Goal: Task Accomplishment & Management: Use online tool/utility

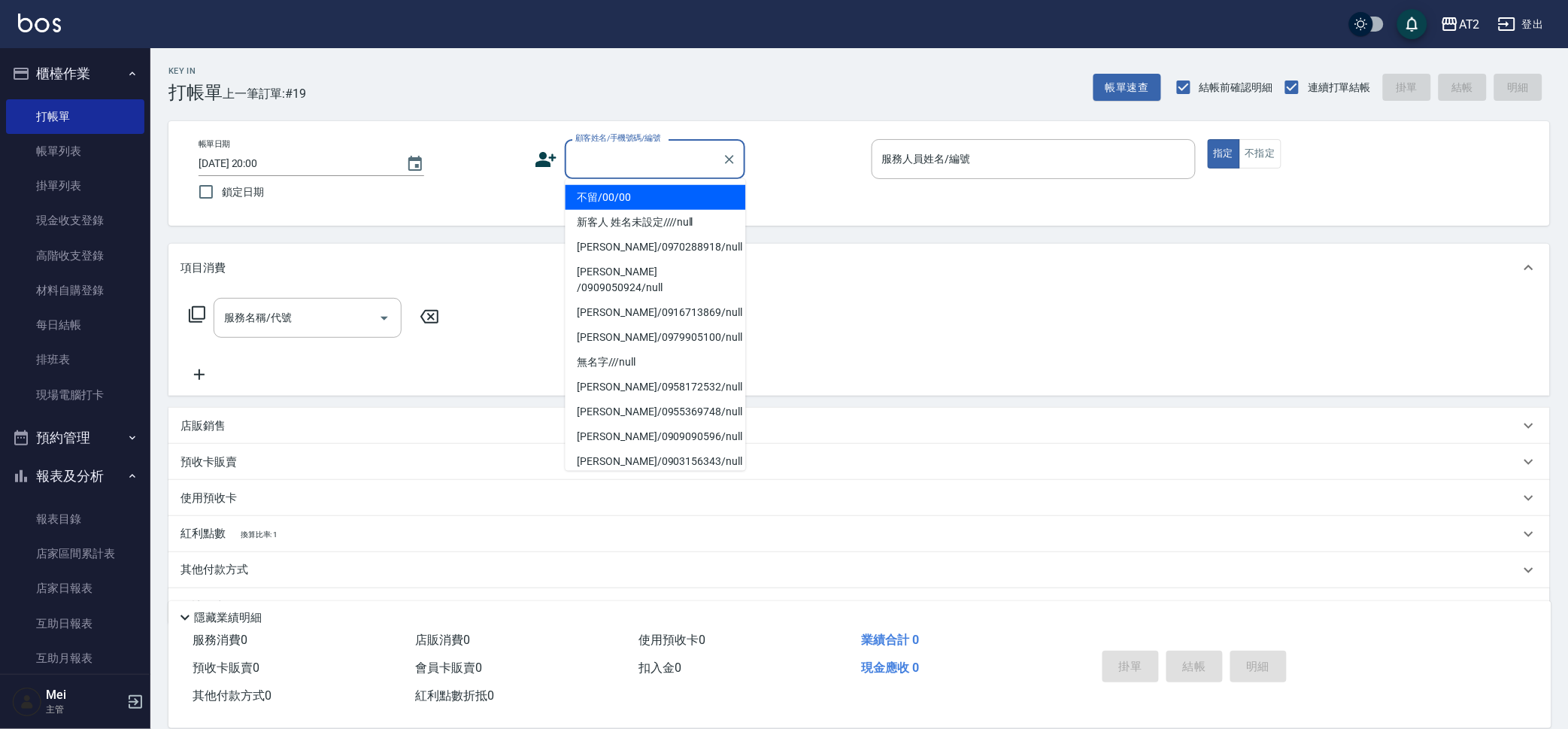
click at [628, 194] on li "不留/00/00" at bounding box center [656, 198] width 180 height 25
type input "不留/00/00"
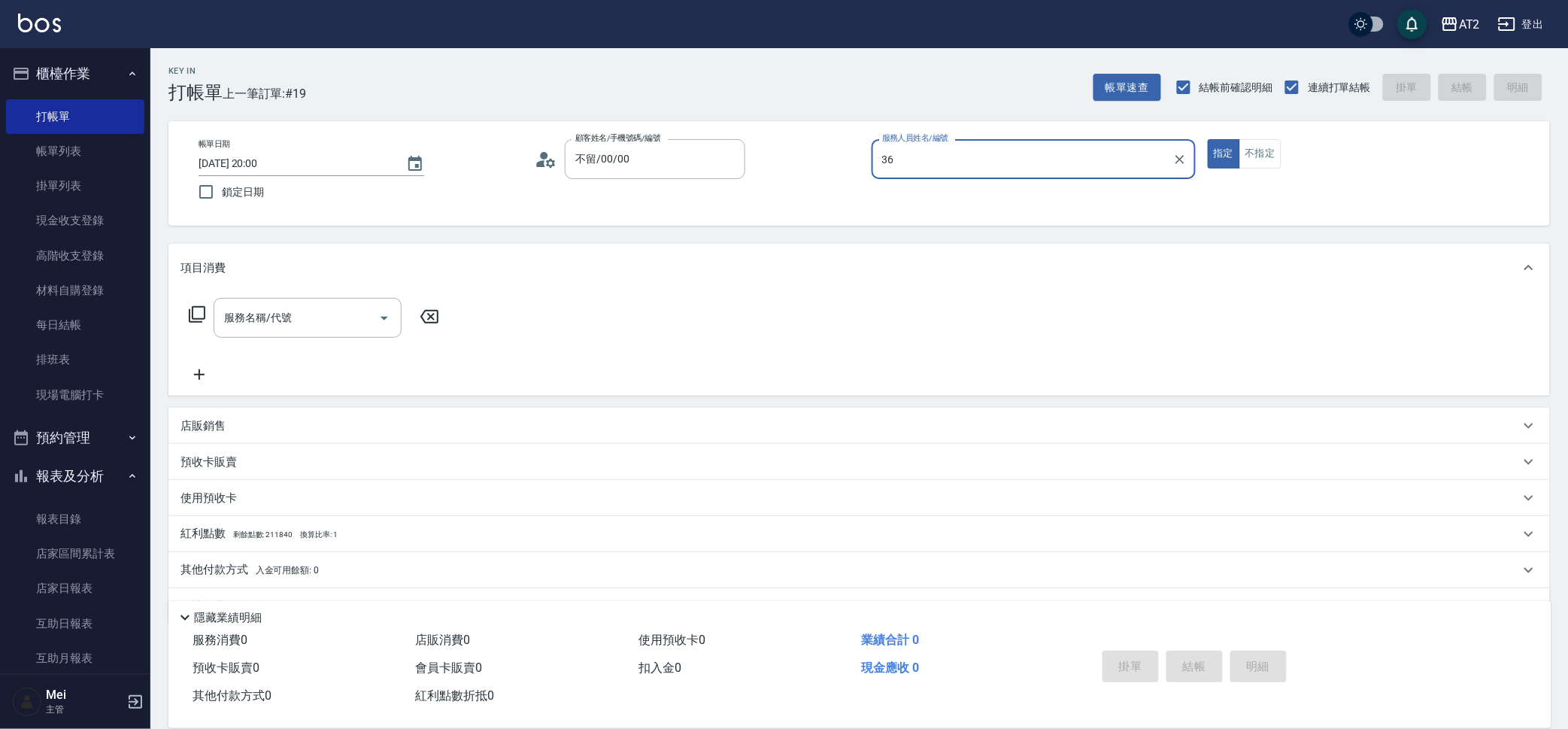
type input "Mona-36"
type button "true"
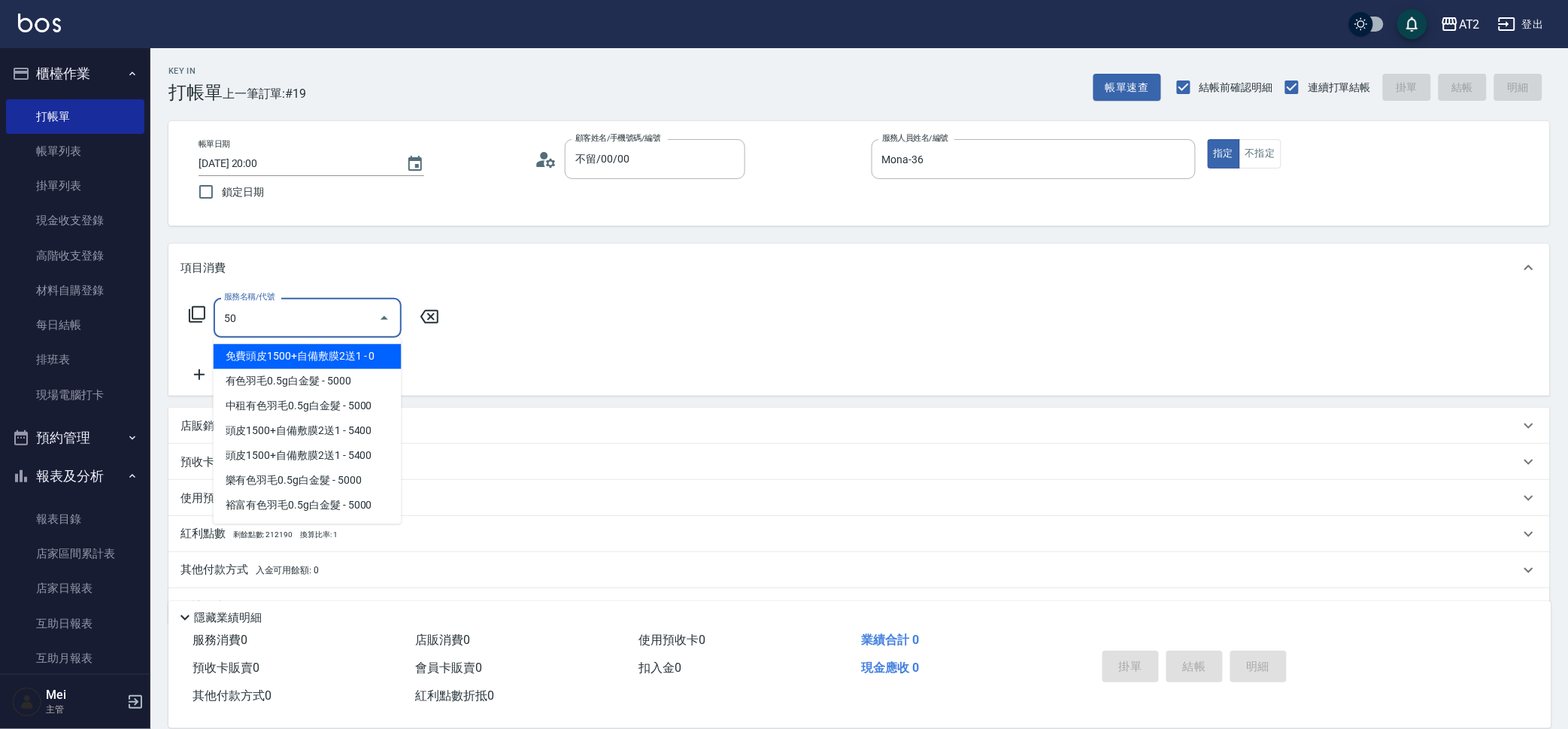
type input "501"
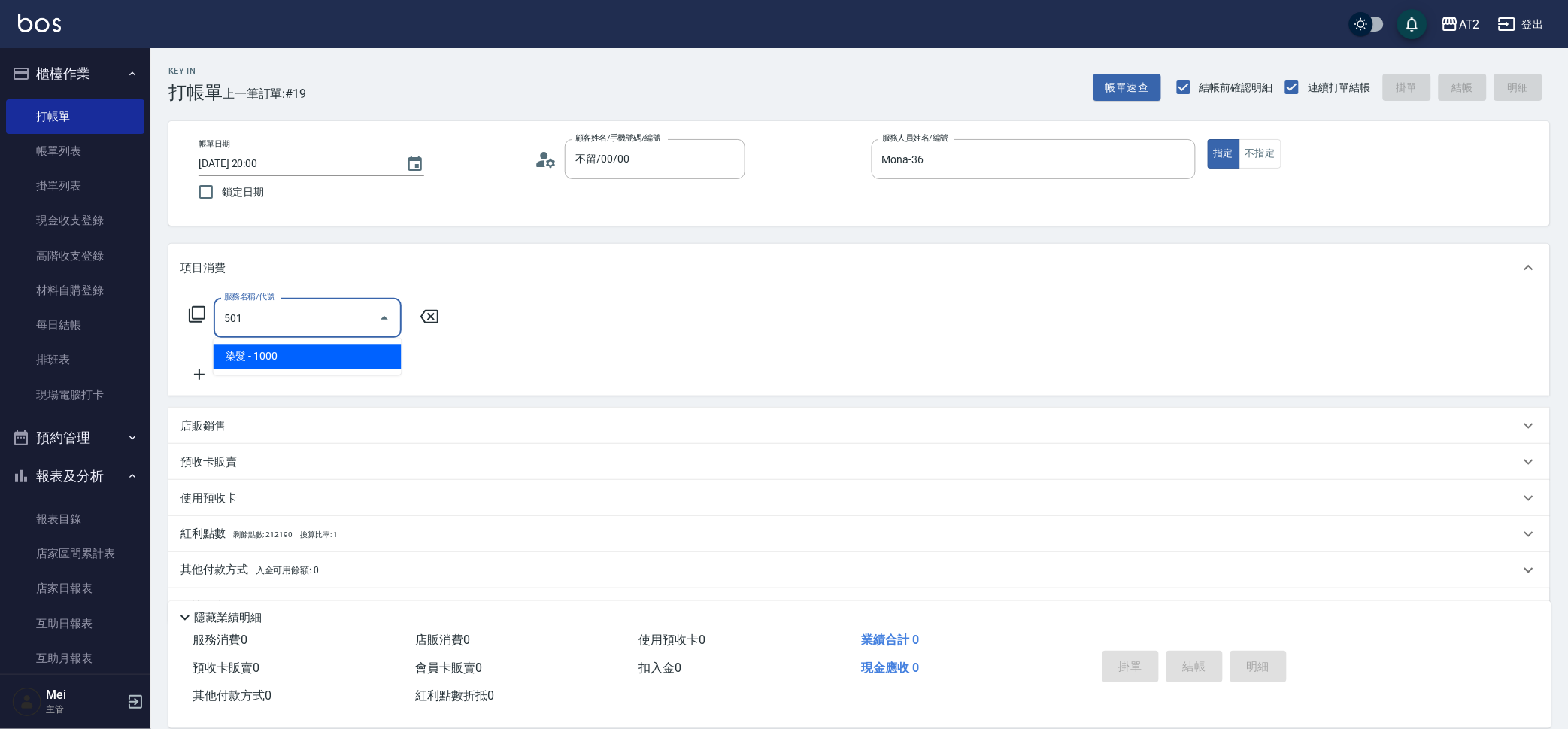
type input "100"
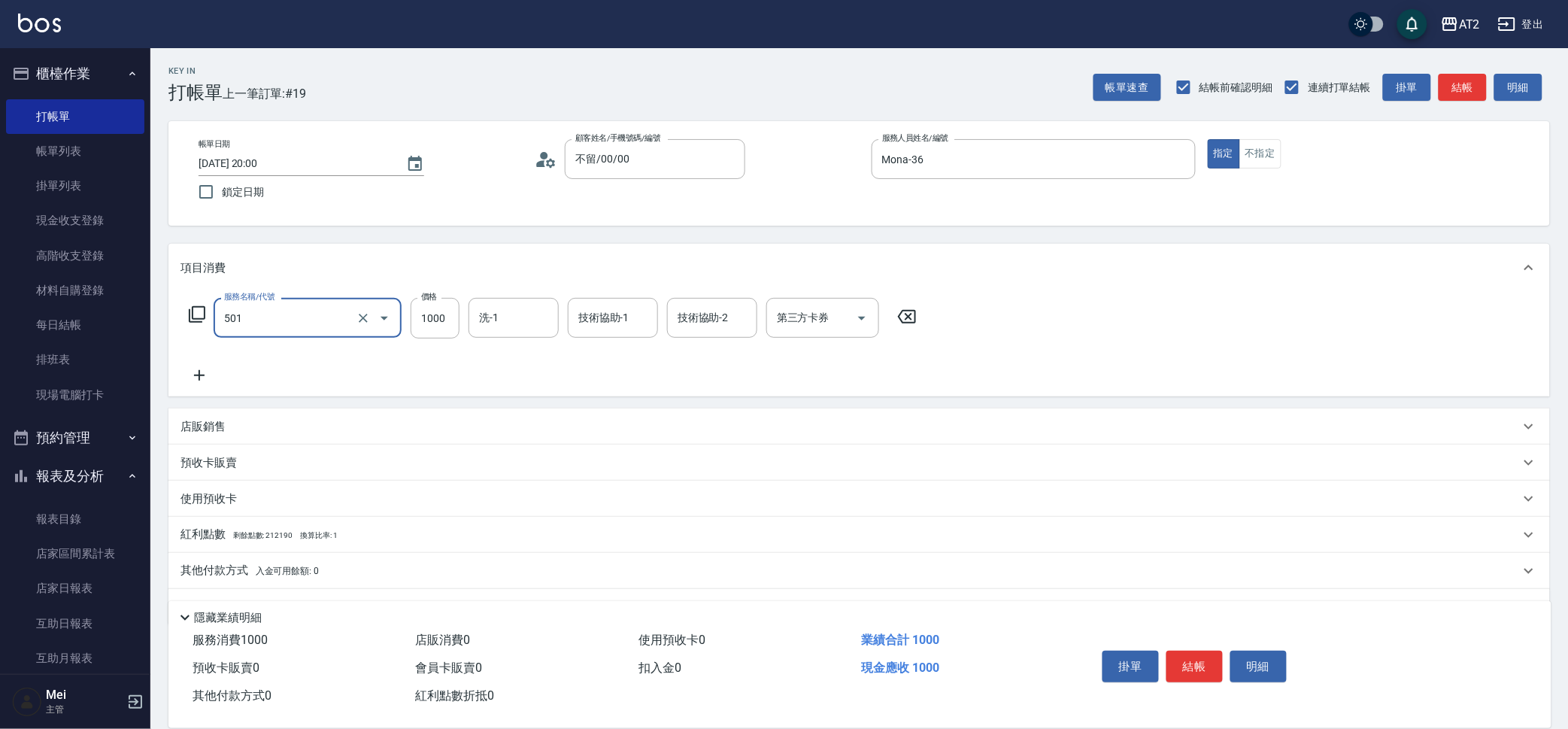
type input "染髮(501)"
type input "1"
type input "0"
type input "17"
type input "10"
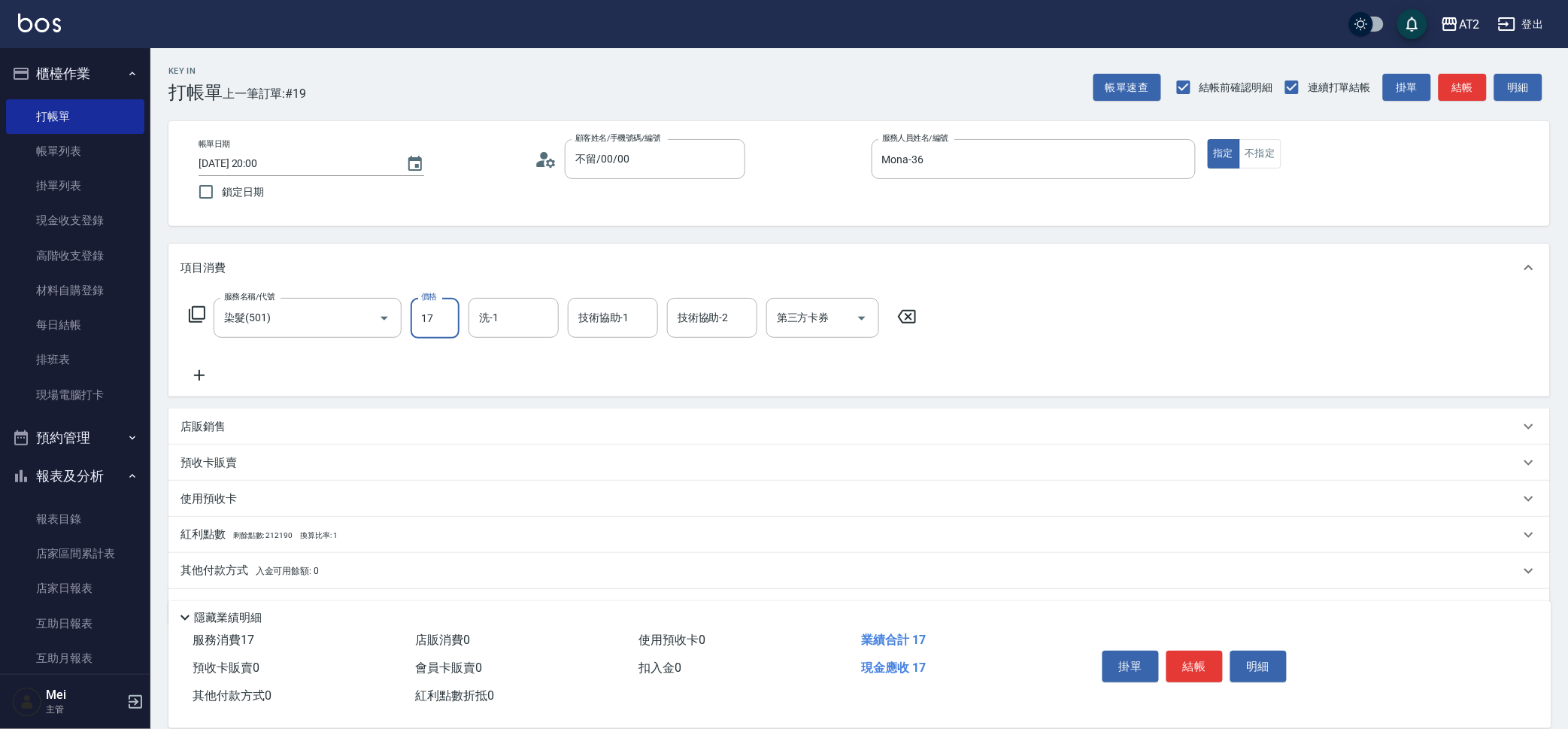
type input "178"
type input "170"
type input "1780"
type input "Ivy-48"
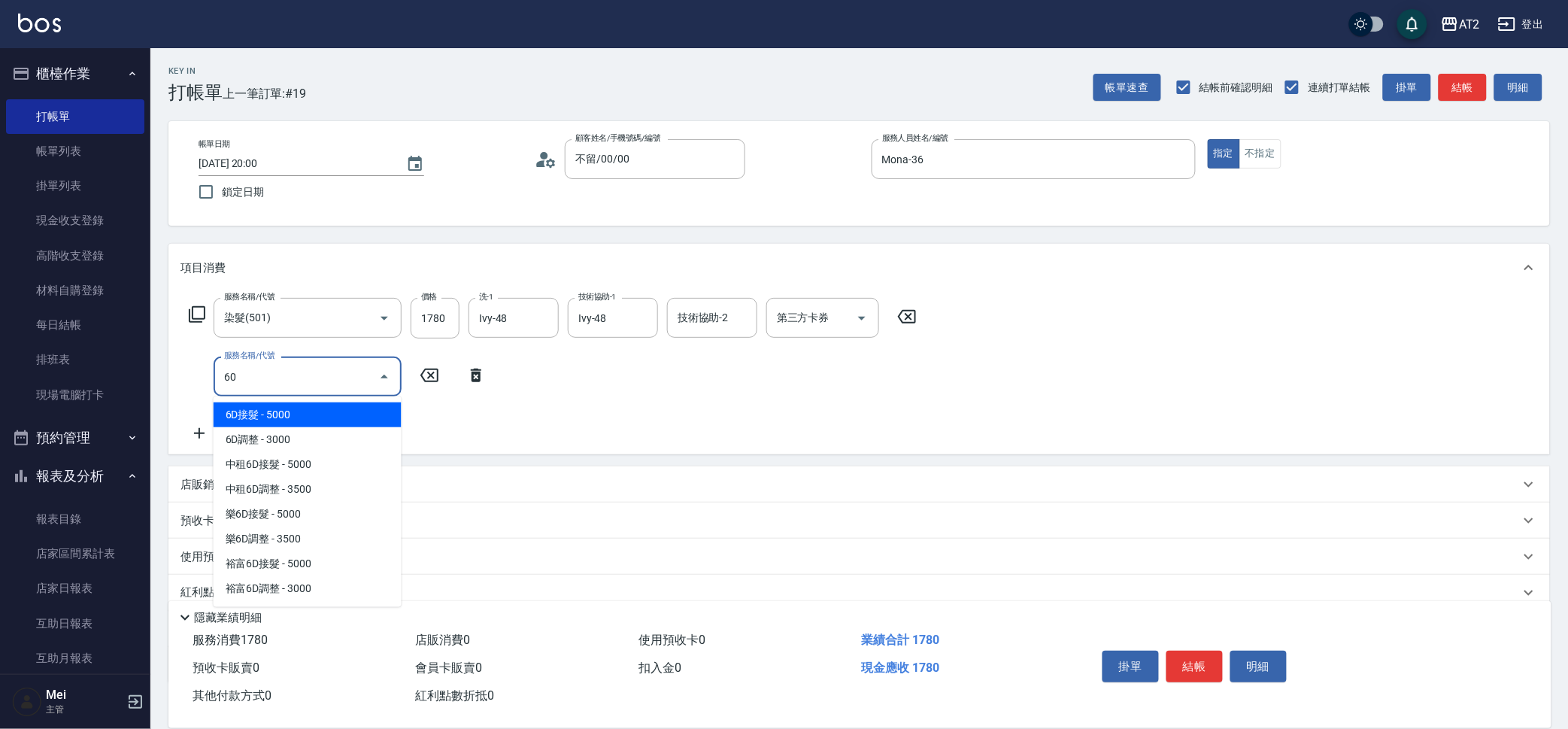
type input "601"
type input "270"
type input "自備護髮(601)"
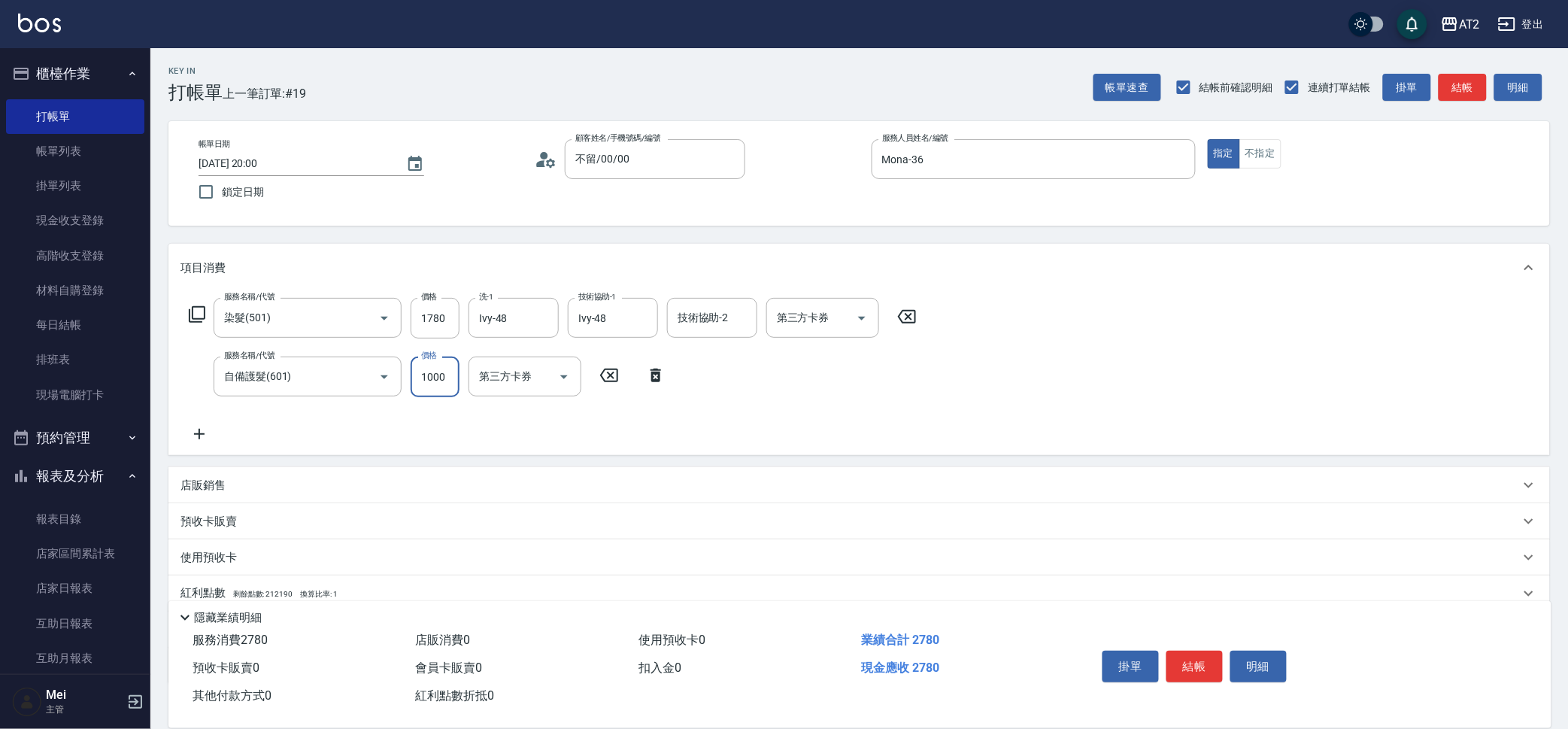
type input "170"
type input "2"
type input "180"
type input "22"
type input "200"
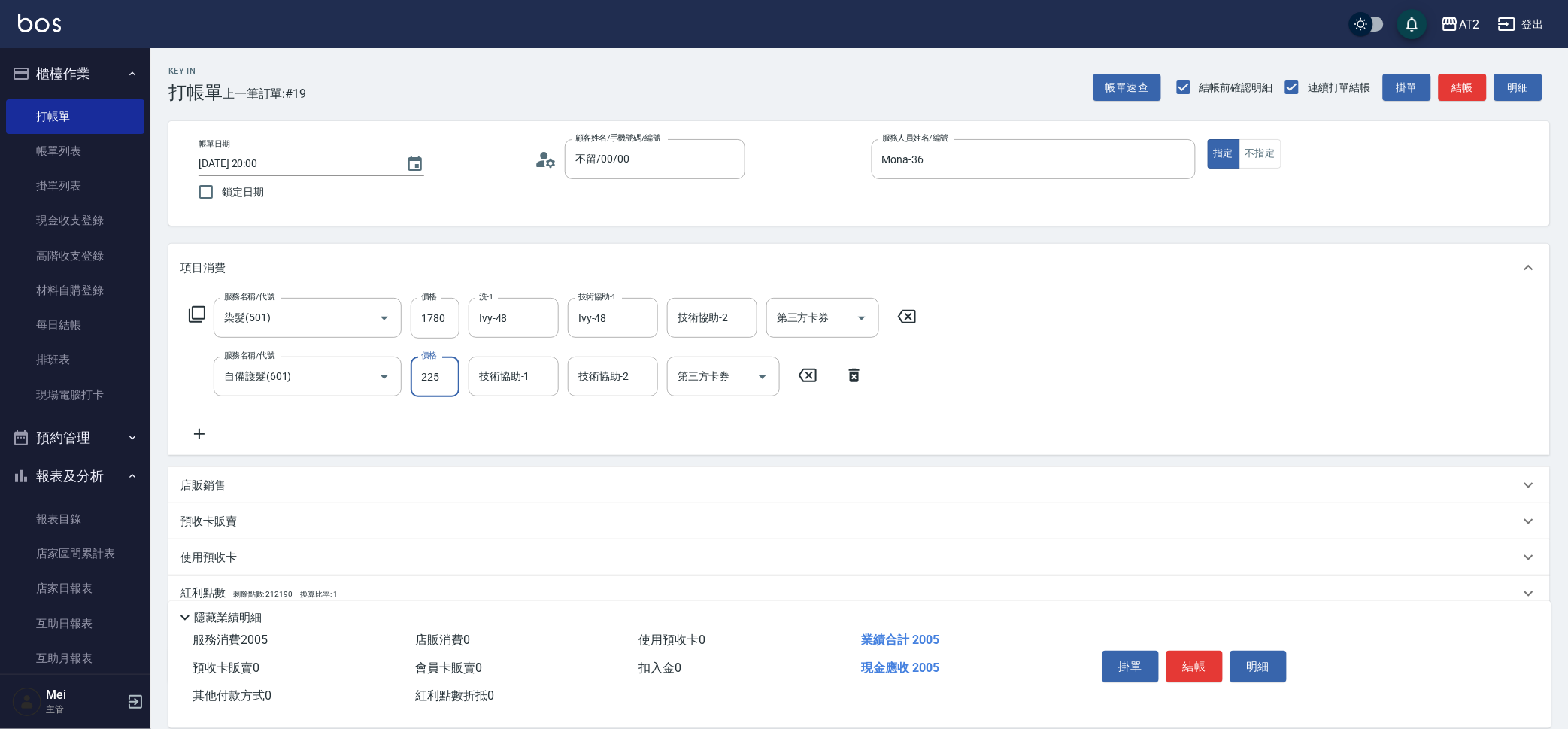
type input "2250"
type input "400"
type input "2250"
type input "Ivy-48"
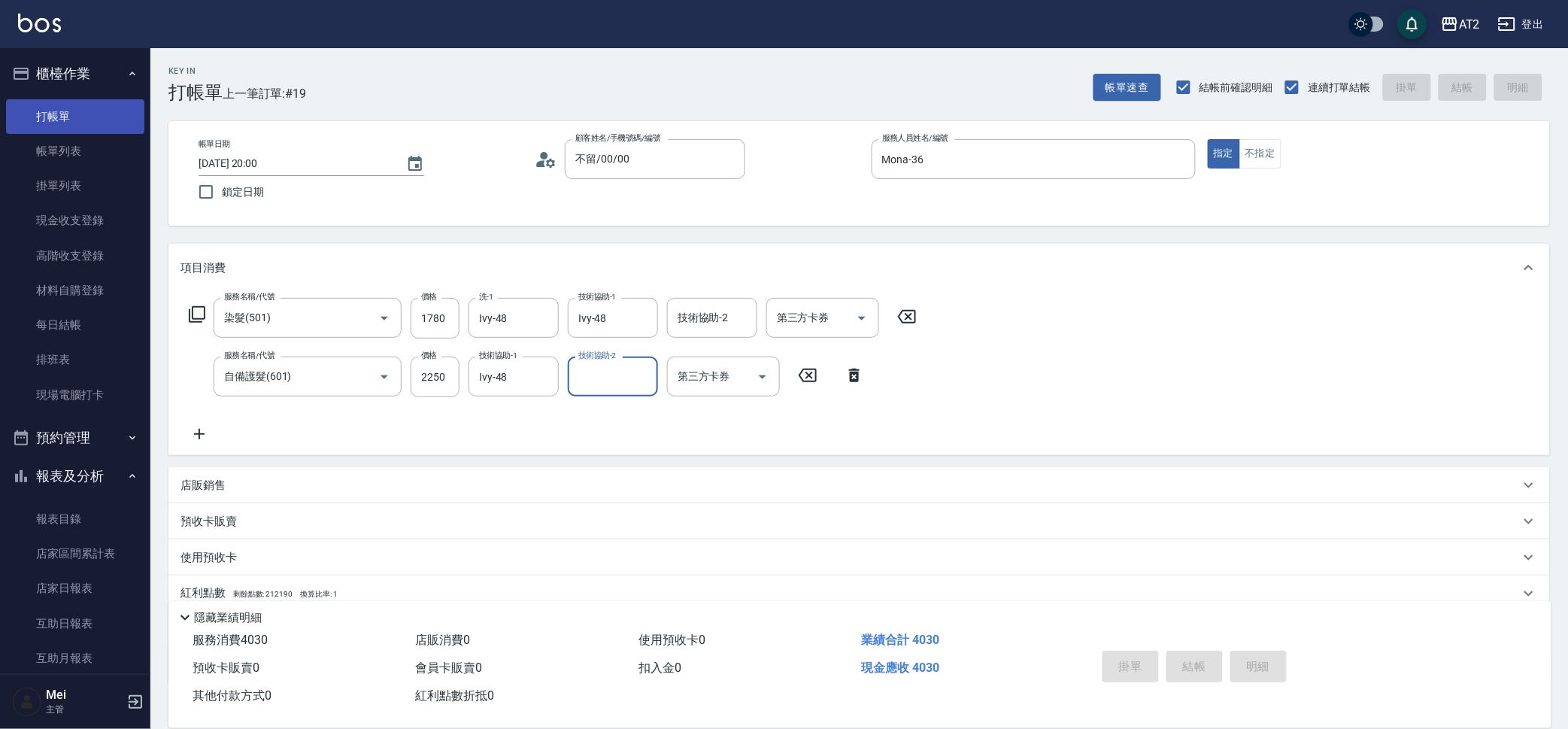
type input "2025/08/20 20:46"
type input "0"
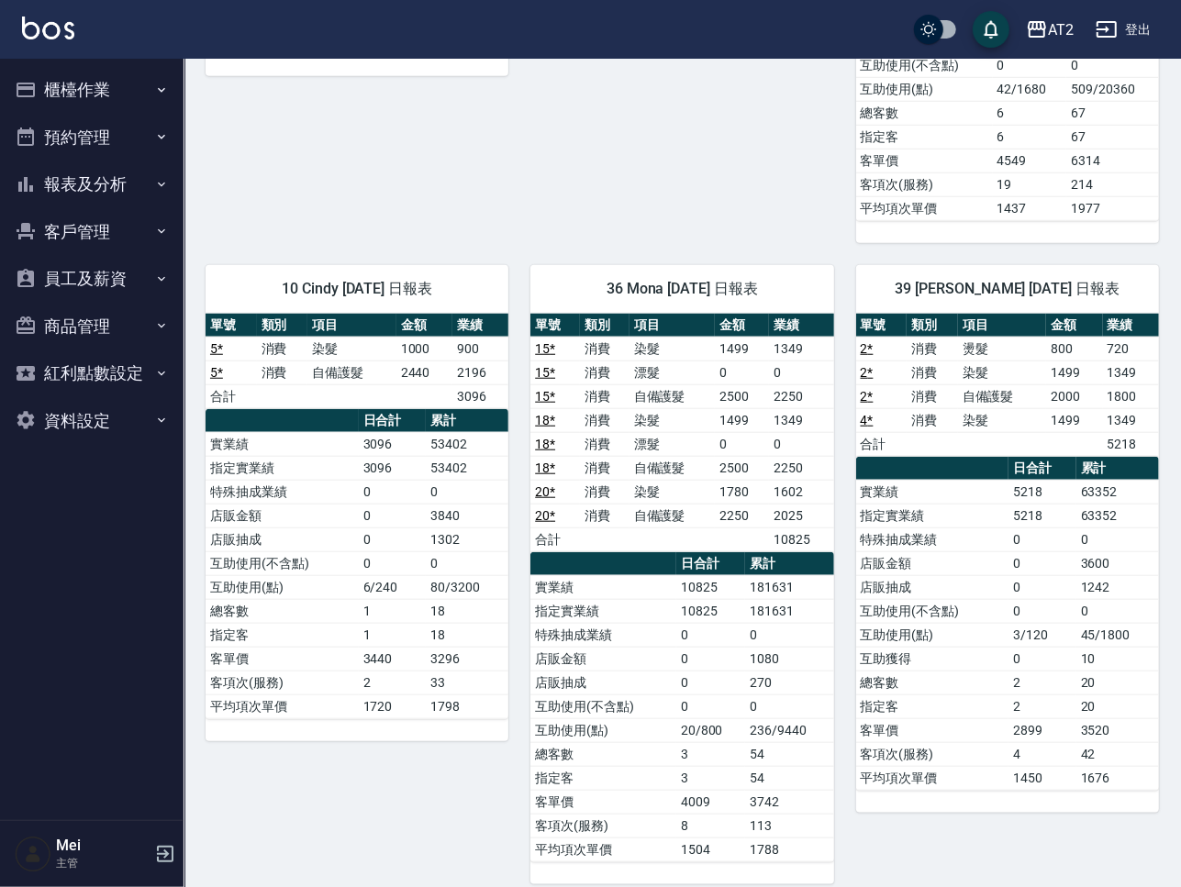
scroll to position [864, 0]
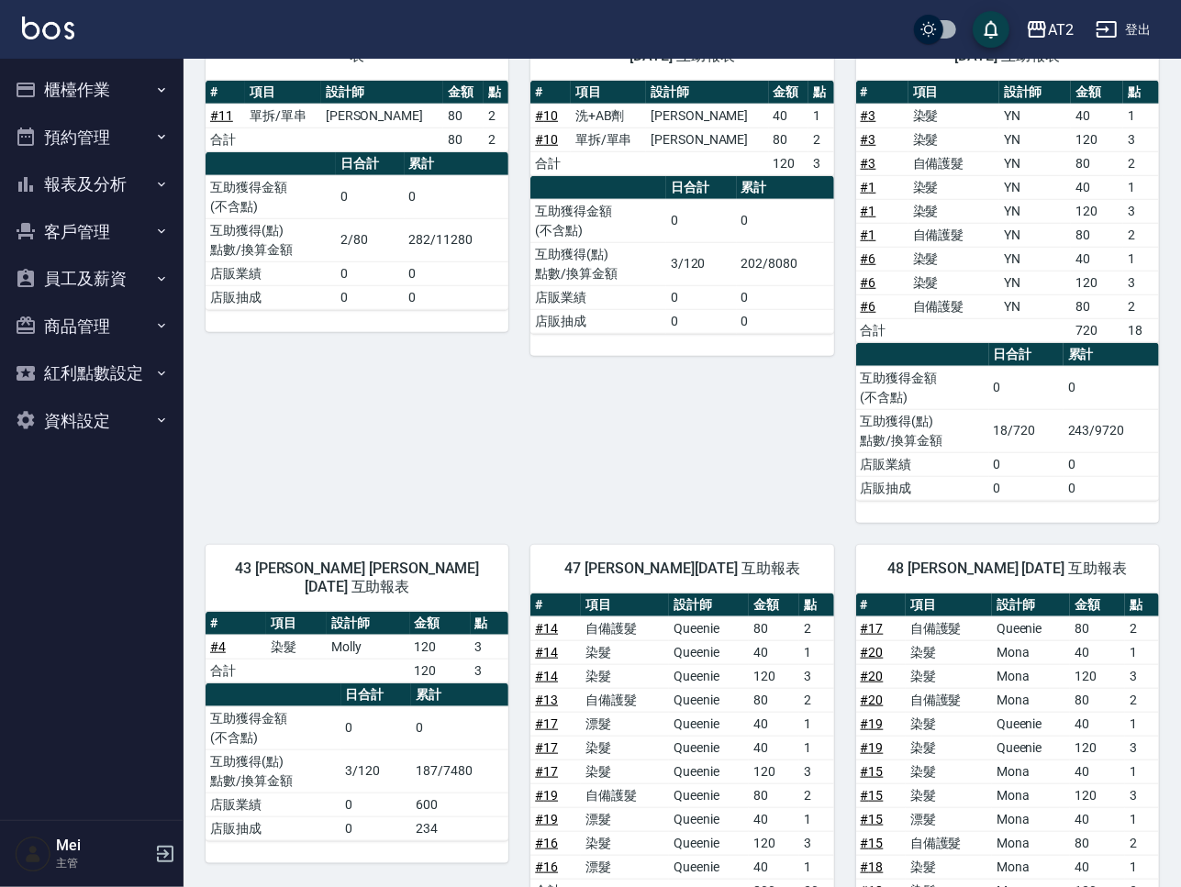
scroll to position [1068, 0]
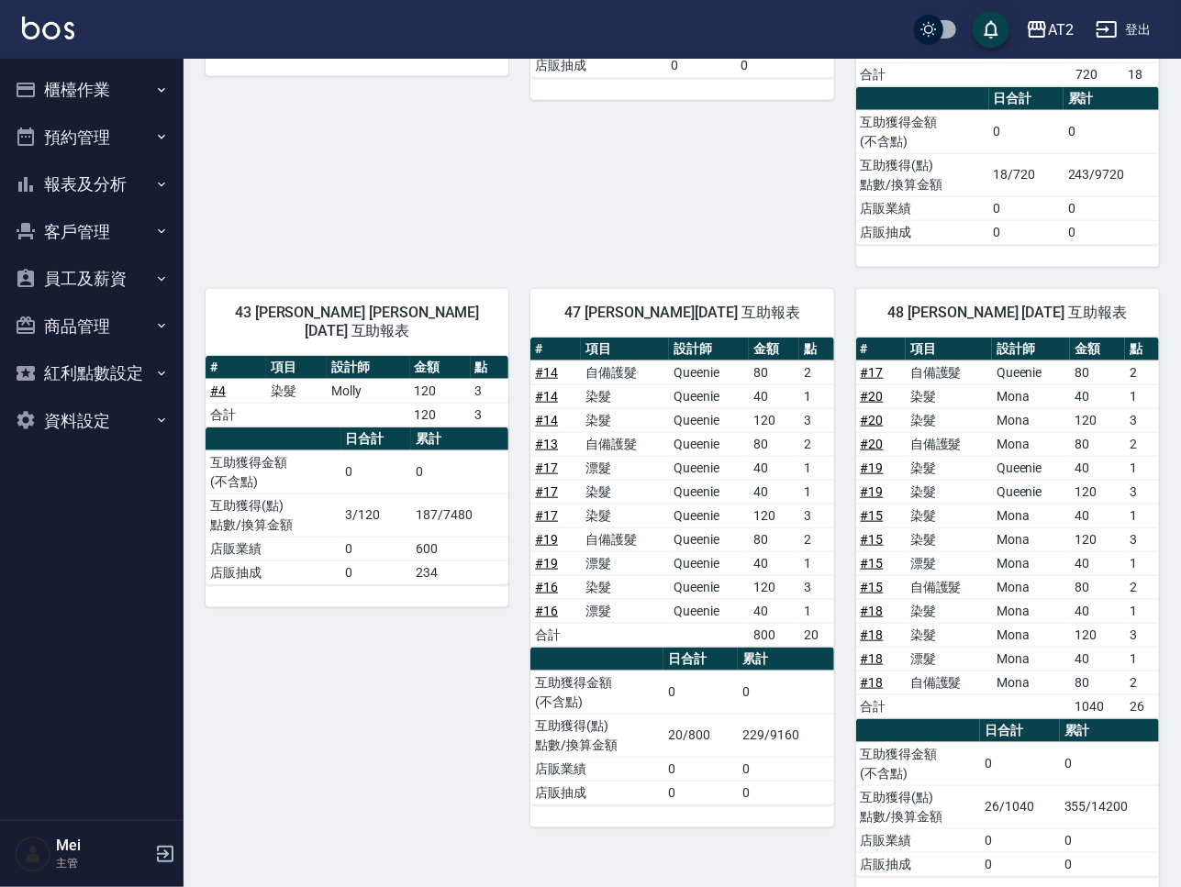
click at [1145, 24] on button "登出" at bounding box center [1123, 30] width 71 height 34
